Goal: Task Accomplishment & Management: Manage account settings

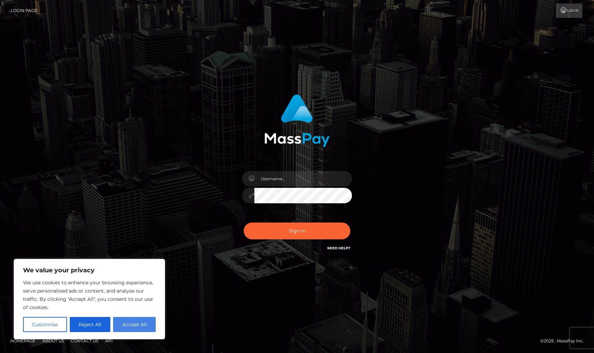
click at [134, 329] on button "Accept All" at bounding box center [134, 324] width 43 height 15
checkbox input "true"
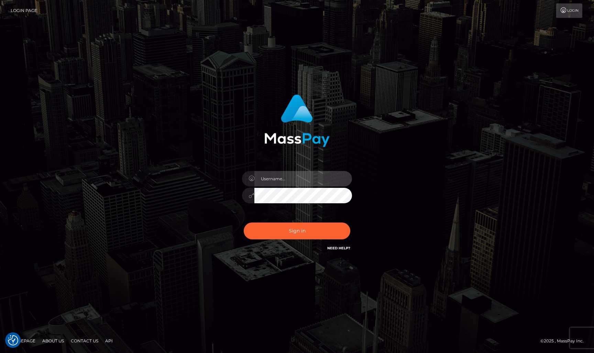
type input "[EMAIL_ADDRESS][DOMAIN_NAME]"
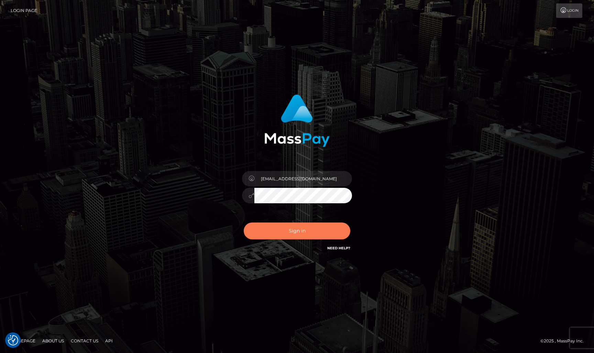
click at [317, 228] on button "Sign in" at bounding box center [297, 231] width 107 height 17
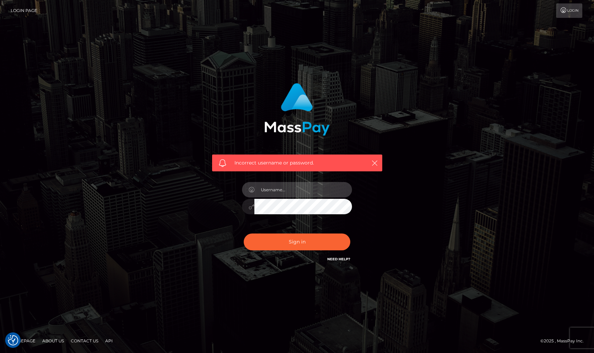
type input "[EMAIL_ADDRESS][DOMAIN_NAME]"
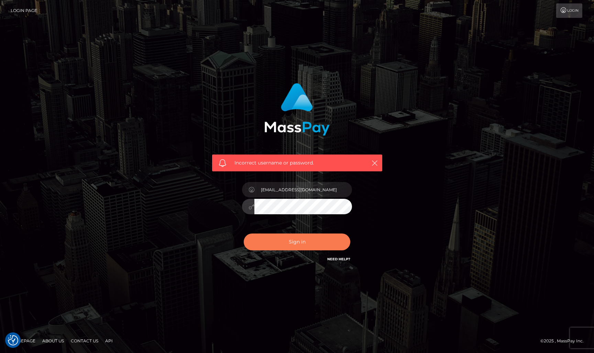
click at [302, 238] on button "Sign in" at bounding box center [297, 242] width 107 height 17
checkbox input "true"
